Goal: Information Seeking & Learning: Understand process/instructions

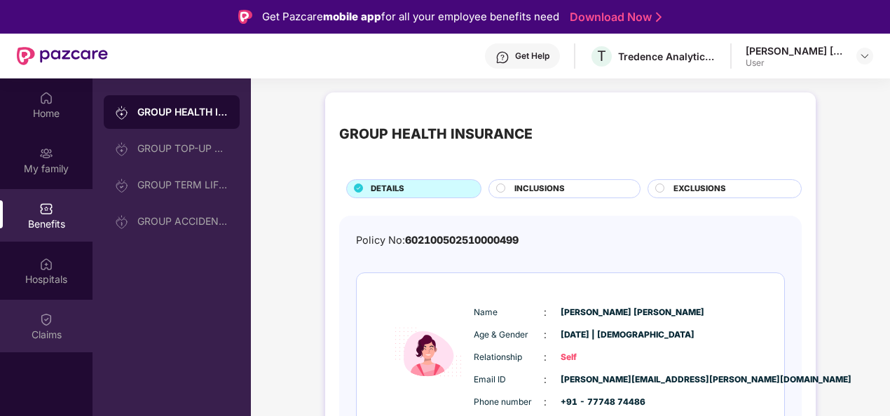
click at [50, 317] on img at bounding box center [46, 319] width 14 height 14
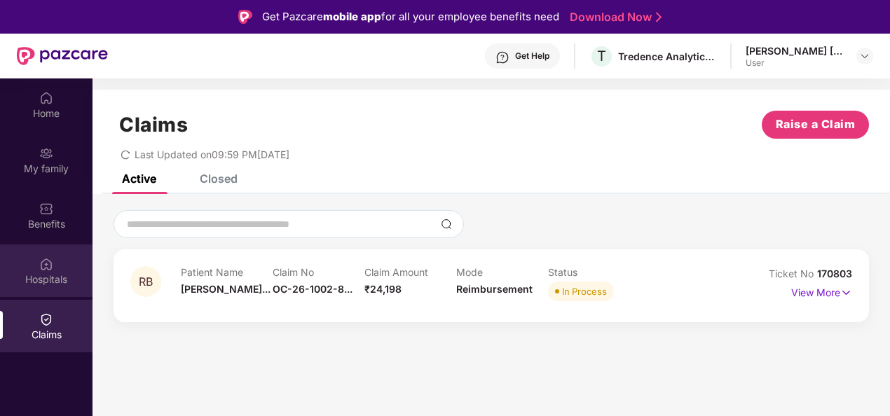
click at [46, 265] on img at bounding box center [46, 264] width 14 height 14
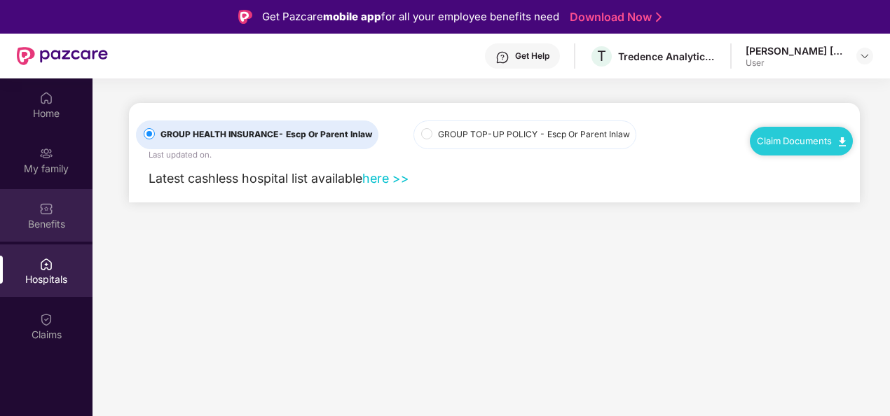
click at [45, 220] on div "Benefits" at bounding box center [46, 224] width 92 height 14
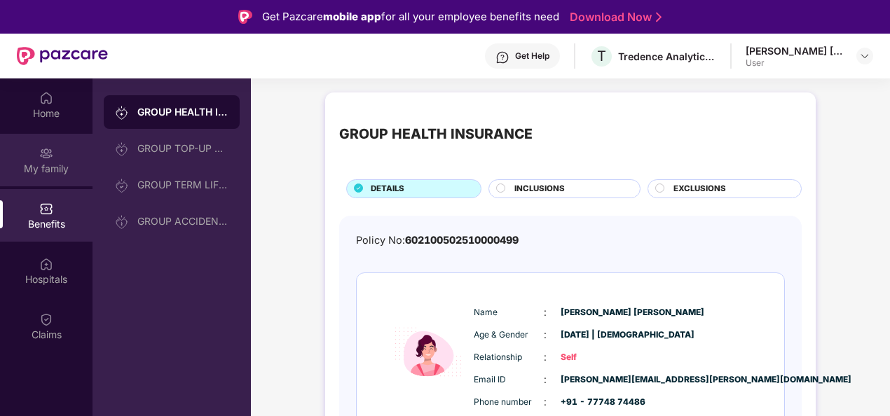
click at [38, 177] on div "My family" at bounding box center [46, 160] width 92 height 53
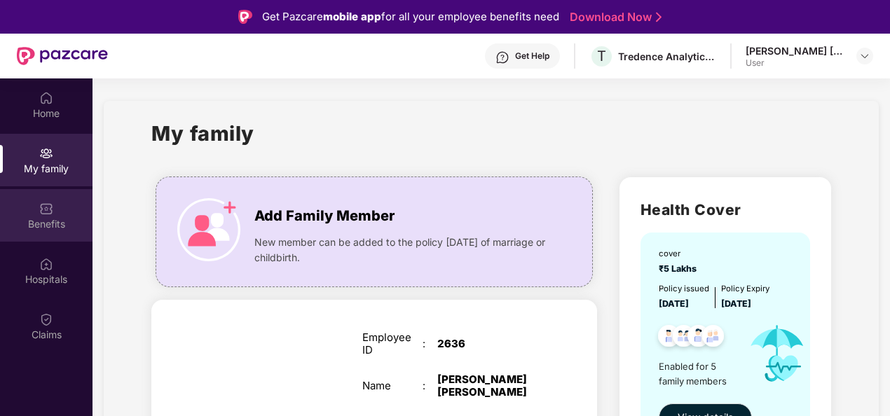
click at [35, 214] on div "Benefits" at bounding box center [46, 215] width 92 height 53
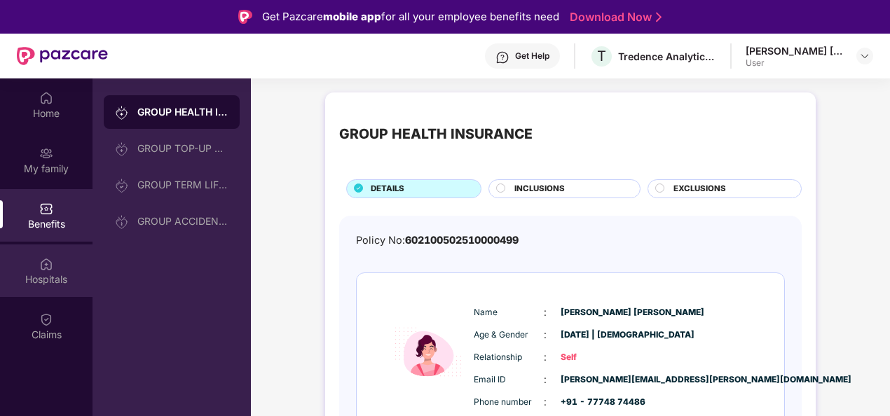
click at [42, 260] on img at bounding box center [46, 264] width 14 height 14
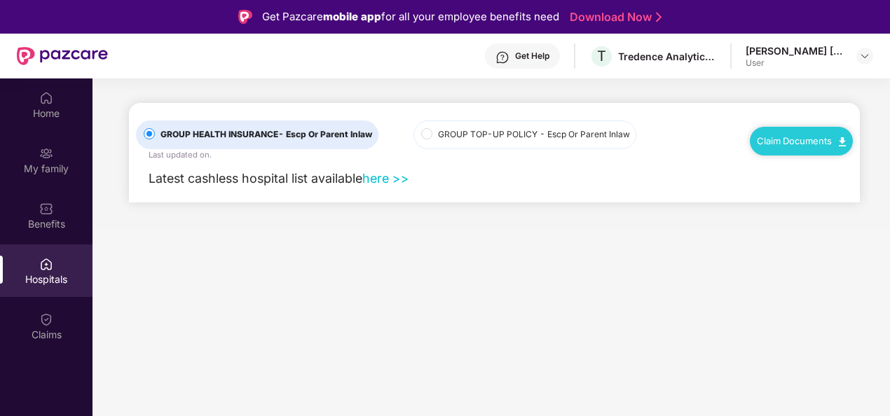
click at [793, 143] on link "Claim Documents" at bounding box center [801, 140] width 89 height 11
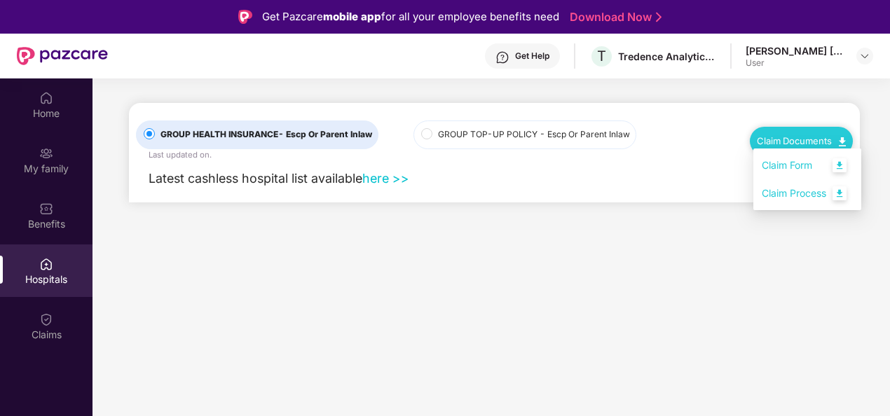
click at [785, 195] on link "Claim Process" at bounding box center [807, 194] width 91 height 30
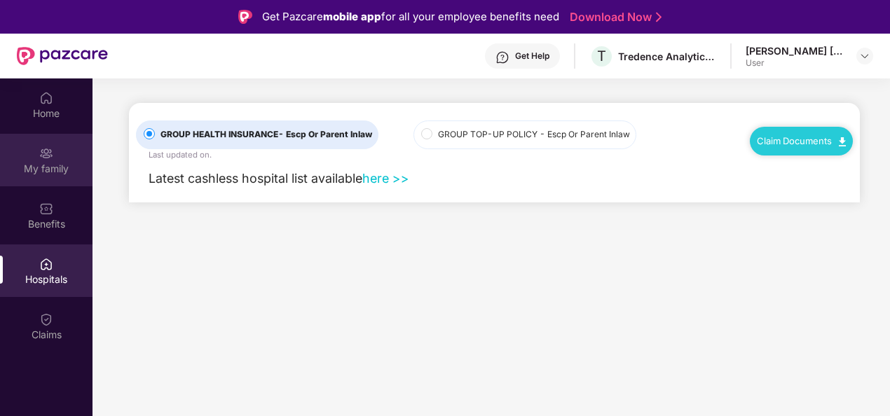
click at [62, 157] on div "My family" at bounding box center [46, 160] width 92 height 53
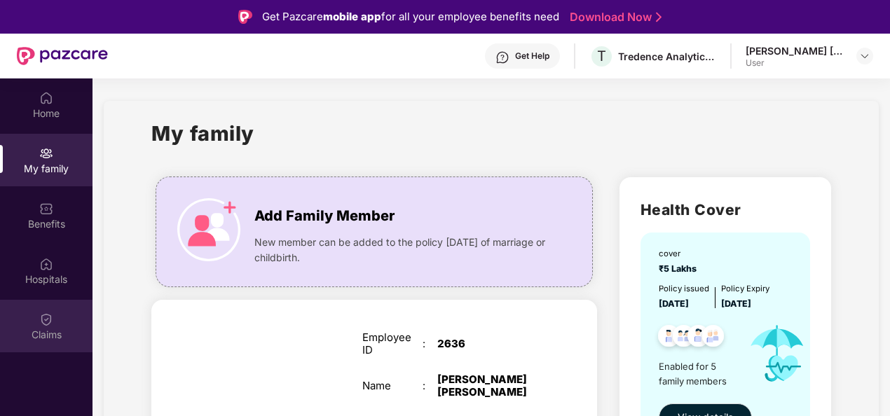
click at [42, 318] on img at bounding box center [46, 319] width 14 height 14
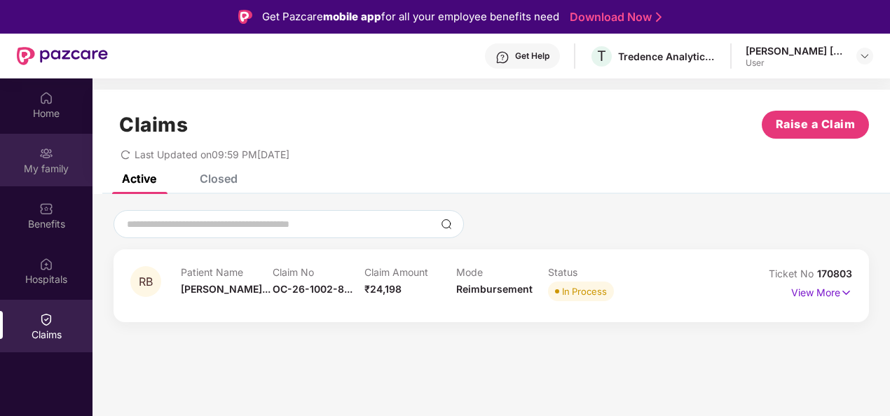
click at [22, 143] on div "My family" at bounding box center [46, 160] width 92 height 53
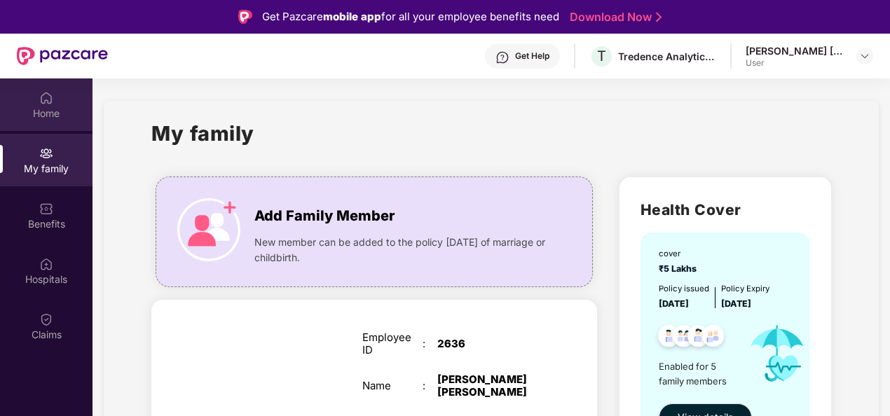
click at [30, 105] on div "Home" at bounding box center [46, 104] width 92 height 53
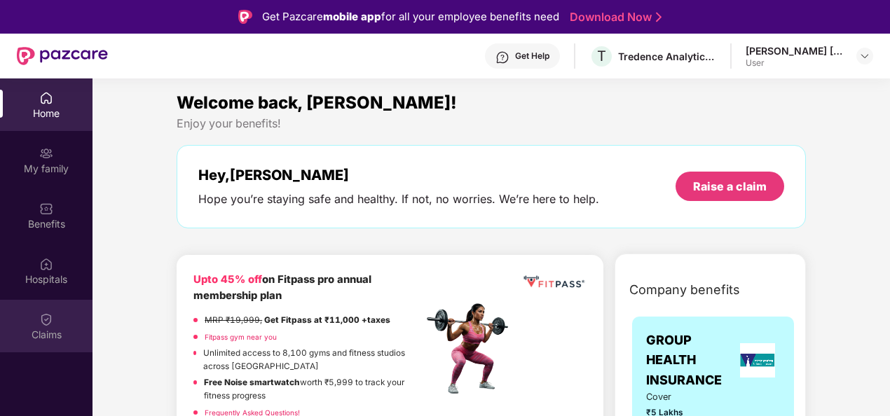
click at [58, 312] on div "Claims" at bounding box center [46, 326] width 92 height 53
